Goal: Communication & Community: Participate in discussion

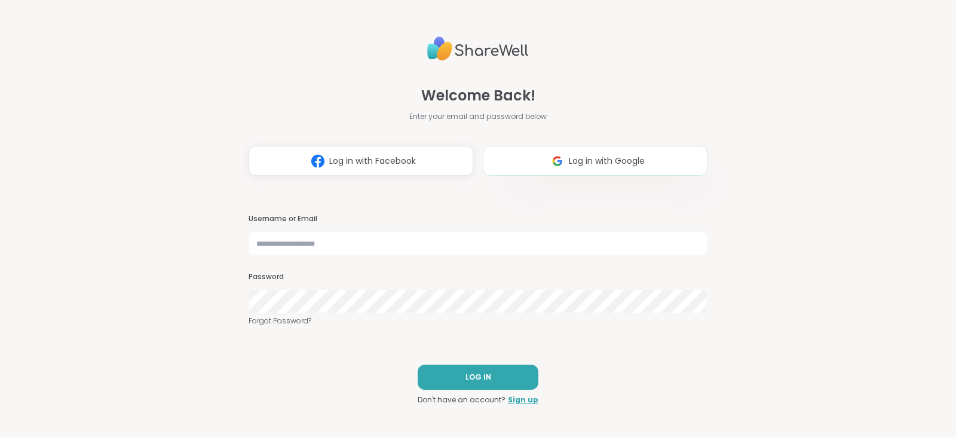
click at [601, 158] on span "Log in with Google" at bounding box center [607, 161] width 76 height 13
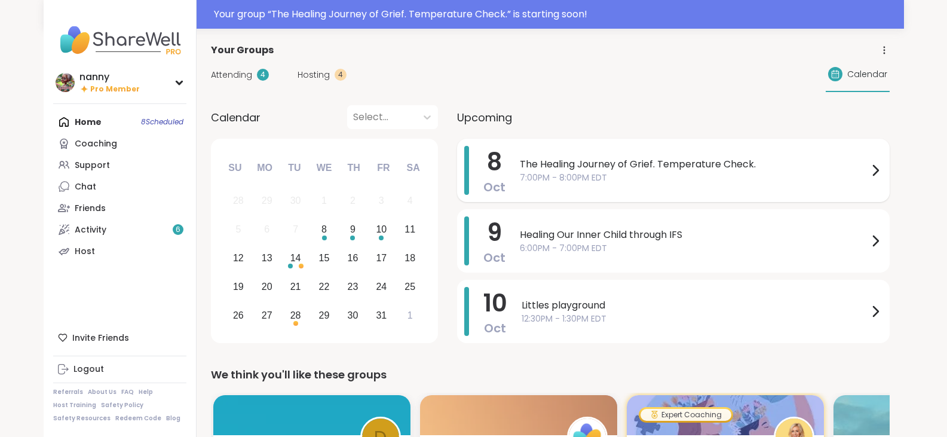
click at [586, 161] on span "The Healing Journey of Grief. Temperature Check." at bounding box center [694, 164] width 348 height 14
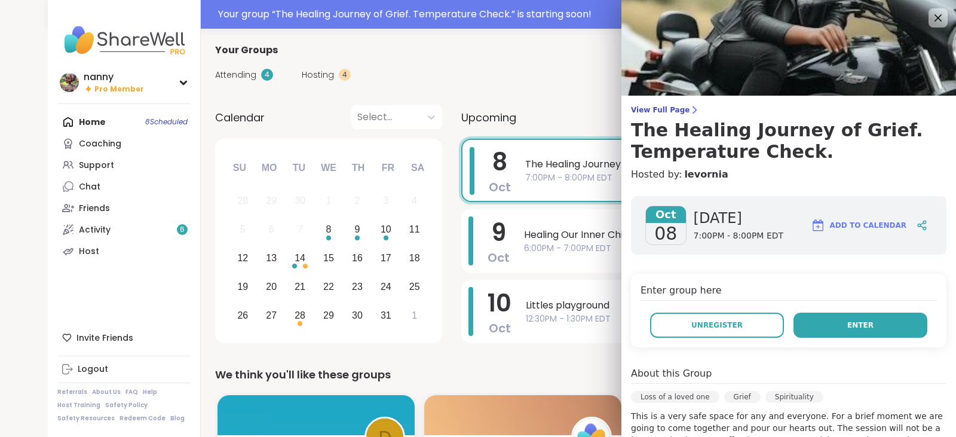
click at [828, 323] on button "Enter" at bounding box center [860, 324] width 134 height 25
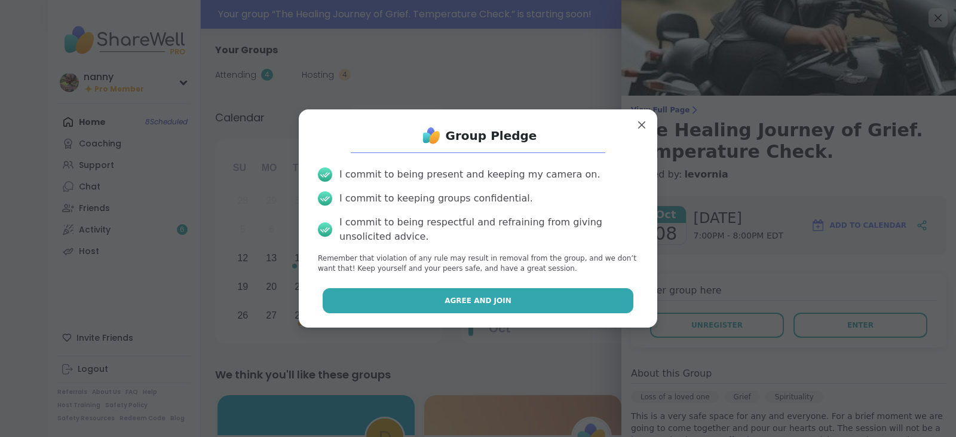
click at [551, 297] on button "Agree and Join" at bounding box center [478, 300] width 311 height 25
